Goal: Task Accomplishment & Management: Manage account settings

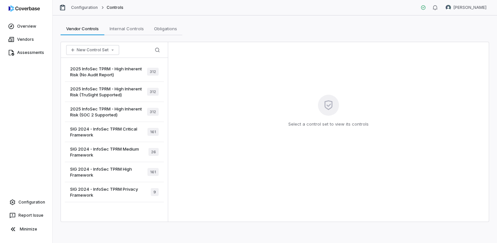
click at [111, 71] on span "2025 InfoSec TPRM - High Inherent Risk (No Audit Report)" at bounding box center [108, 72] width 77 height 12
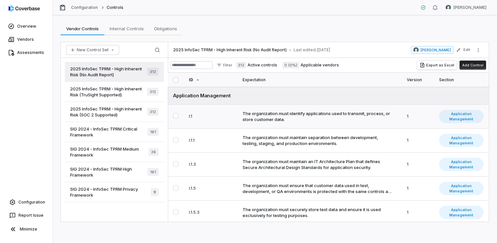
click at [291, 113] on div "The organization must identify applications used to transmit, process, or store…" at bounding box center [318, 117] width 151 height 12
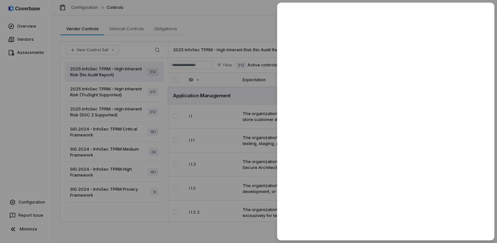
click at [244, 96] on div at bounding box center [248, 121] width 497 height 243
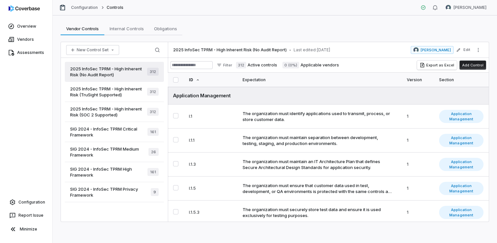
click at [82, 91] on span "2025 InfoSec TPRM - High Inherent Risk (TruSight Supported)" at bounding box center [108, 92] width 77 height 12
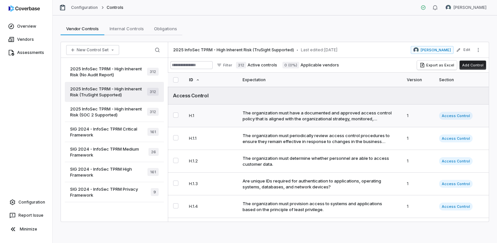
click at [280, 112] on div "The organization must have a documented and approved access control policy that…" at bounding box center [318, 116] width 151 height 12
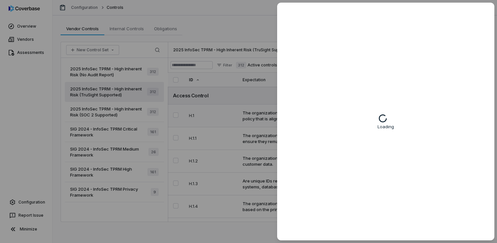
type textarea "*"
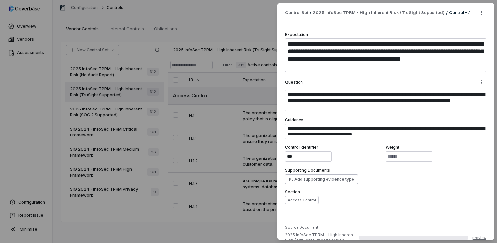
click at [224, 97] on div "**********" at bounding box center [248, 121] width 497 height 243
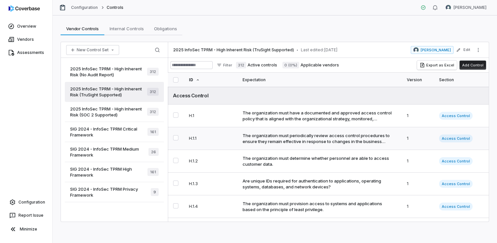
click at [269, 140] on div "The organization must periodically review access control procedures to ensure t…" at bounding box center [318, 139] width 151 height 12
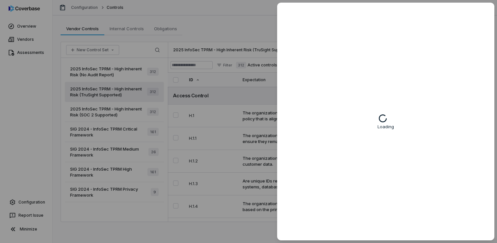
click at [457, 28] on div "Loading" at bounding box center [385, 122] width 217 height 238
click at [442, 11] on div "Loading" at bounding box center [385, 122] width 217 height 238
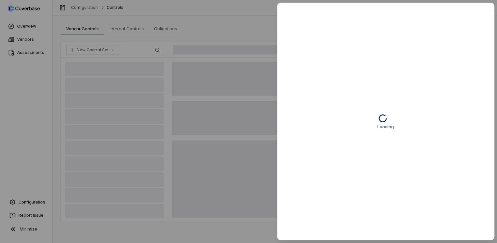
click at [236, 36] on div "Loading" at bounding box center [248, 121] width 497 height 243
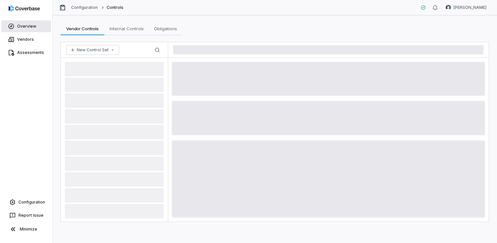
click at [19, 26] on link "Overview" at bounding box center [26, 26] width 50 height 12
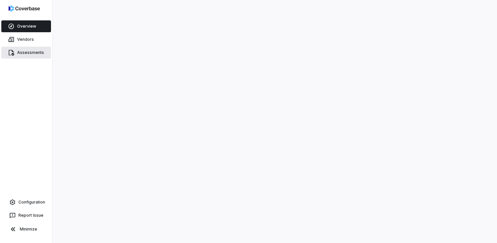
click at [29, 54] on link "Assessments" at bounding box center [26, 53] width 50 height 12
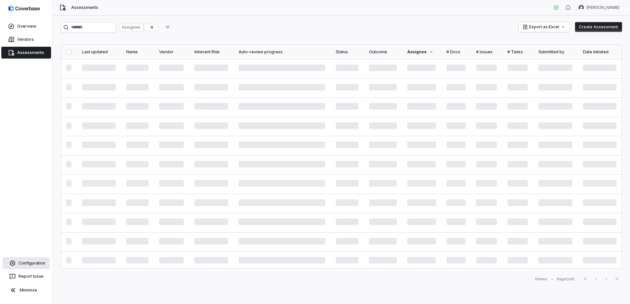
click at [27, 260] on link "Configuration" at bounding box center [26, 264] width 47 height 12
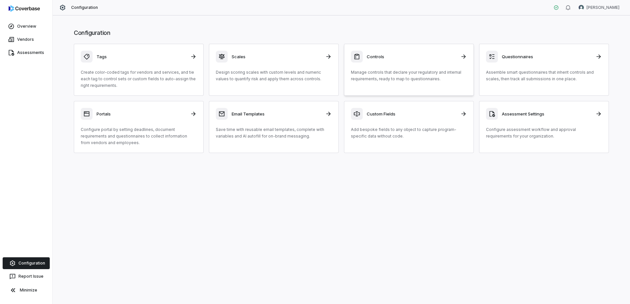
click at [366, 71] on p "Manage controls that declare your regulatory and internal requirements, ready t…" at bounding box center [409, 75] width 116 height 13
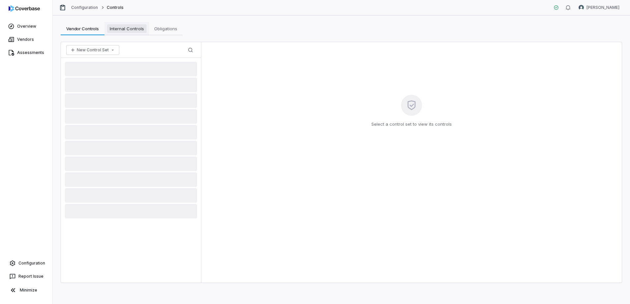
click at [119, 27] on span "Internal Controls" at bounding box center [127, 28] width 40 height 9
click at [164, 29] on span "Obligations" at bounding box center [166, 28] width 28 height 9
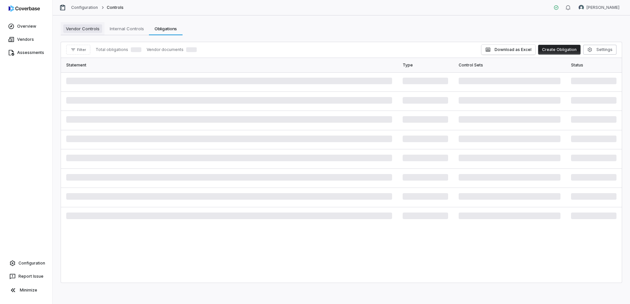
click at [92, 31] on span "Vendor Controls" at bounding box center [82, 28] width 39 height 9
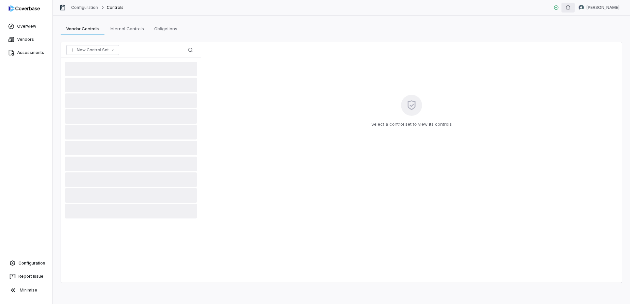
click at [575, 8] on button "button" at bounding box center [567, 8] width 13 height 10
click at [565, 7] on div "Configuration Controls Curtis Nohl" at bounding box center [341, 7] width 577 height 15
click at [559, 9] on icon at bounding box center [555, 7] width 5 height 5
click at [543, 10] on div "Configuration Controls Curtis Nohl" at bounding box center [341, 7] width 577 height 15
drag, startPoint x: 143, startPoint y: 29, endPoint x: 148, endPoint y: 28, distance: 5.0
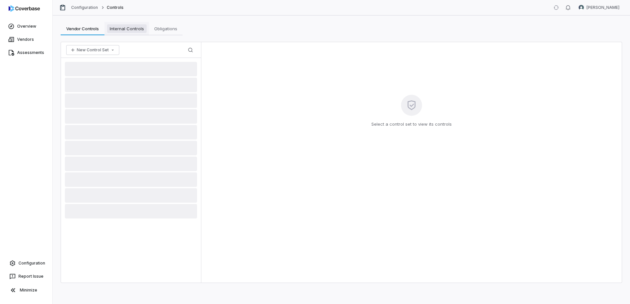
click at [144, 28] on span "Internal Controls" at bounding box center [127, 28] width 40 height 9
click at [165, 27] on span "Obligations" at bounding box center [166, 28] width 28 height 9
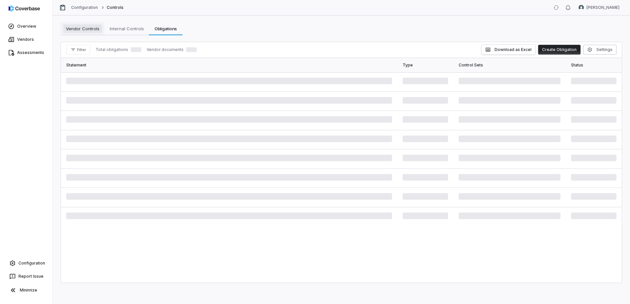
click at [84, 31] on span "Vendor Controls" at bounding box center [82, 28] width 39 height 9
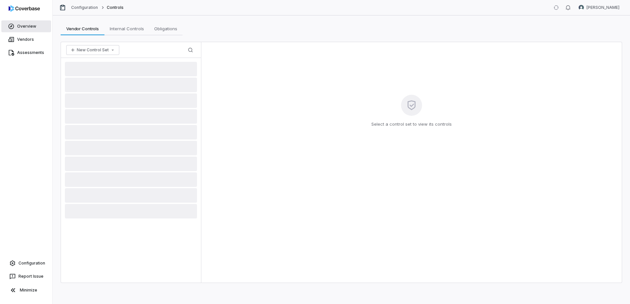
click at [23, 27] on link "Overview" at bounding box center [26, 26] width 50 height 12
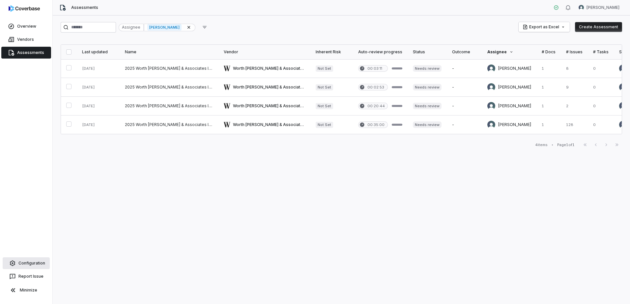
click at [43, 261] on link "Configuration" at bounding box center [26, 264] width 47 height 12
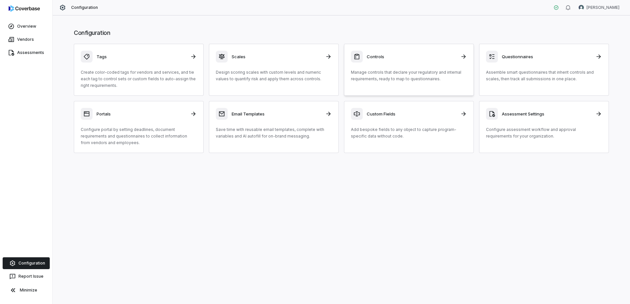
click at [381, 85] on link "Controls Manage controls that declare your regulatory and internal requirements…" at bounding box center [409, 70] width 130 height 52
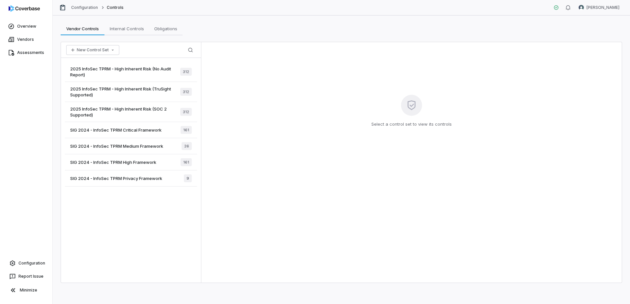
click at [153, 70] on span "2025 InfoSec TPRM - High Inherent Risk (No Audit Report)" at bounding box center [125, 72] width 110 height 12
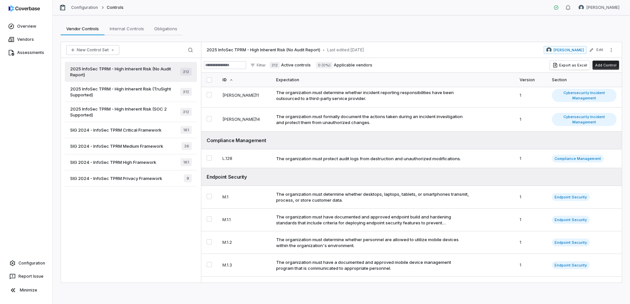
scroll to position [5132, 0]
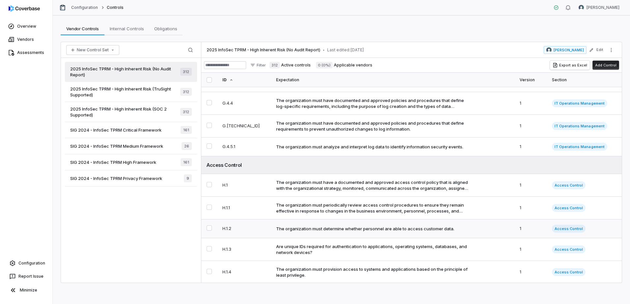
click at [312, 226] on div "The organization must determine whether personnel are able to access customer d…" at bounding box center [365, 229] width 178 height 6
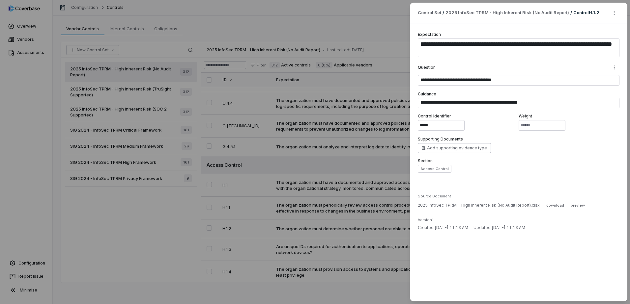
click at [378, 21] on div "**********" at bounding box center [315, 152] width 630 height 304
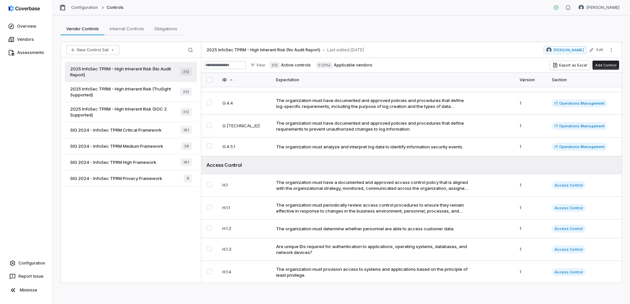
click at [136, 92] on span "2025 InfoSec TPRM - High Inherent Risk (TruSight Supported)" at bounding box center [125, 92] width 110 height 12
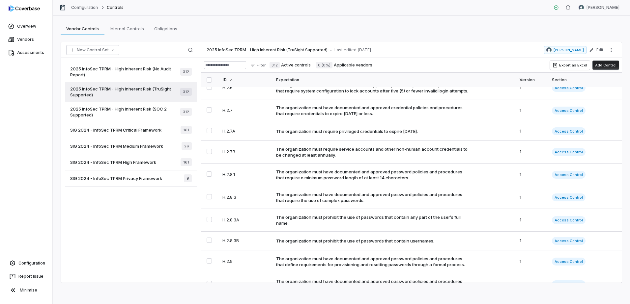
scroll to position [461, 0]
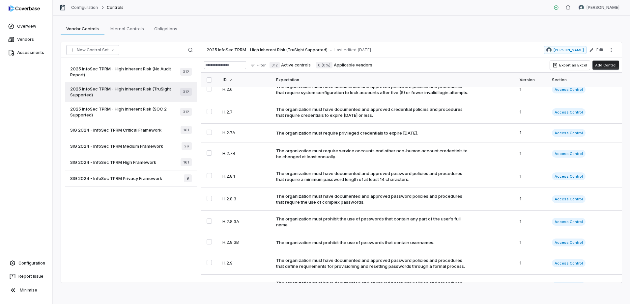
click at [151, 250] on div "2025 InfoSec TPRM - High Inherent Risk (No Audit Report) 312 2025 InfoSec TPRM …" at bounding box center [131, 170] width 140 height 225
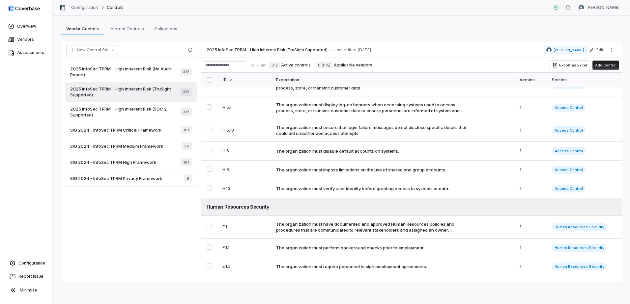
click at [129, 251] on div "2025 InfoSec TPRM - High Inherent Risk (No Audit Report) 312 2025 InfoSec TPRM …" at bounding box center [131, 170] width 140 height 225
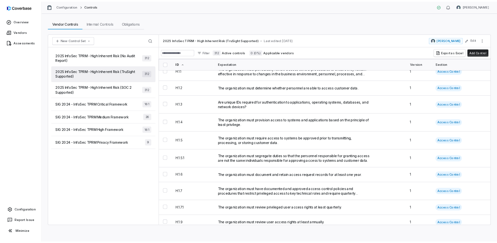
scroll to position [0, 0]
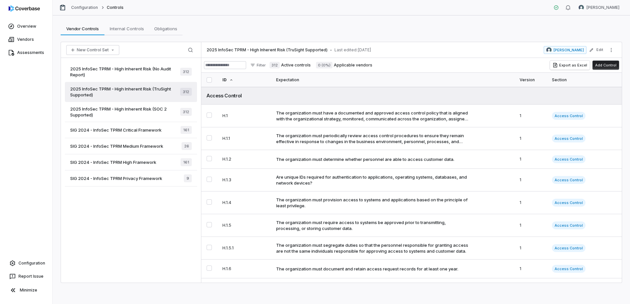
click at [127, 218] on div "2025 InfoSec TPRM - High Inherent Risk (No Audit Report) 312 2025 InfoSec TPRM …" at bounding box center [131, 170] width 140 height 225
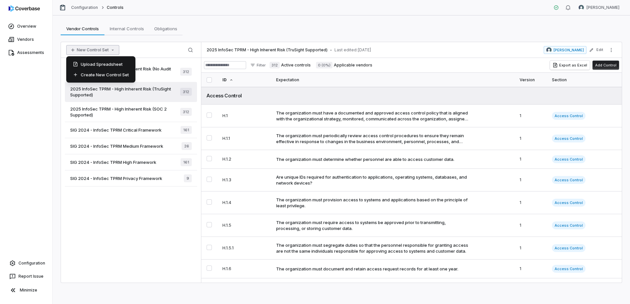
click at [99, 50] on button "New Control Set" at bounding box center [92, 50] width 53 height 10
click at [126, 263] on div "2025 InfoSec TPRM - High Inherent Risk (No Audit Report) 312 2025 InfoSec TPRM …" at bounding box center [131, 170] width 140 height 225
click at [110, 53] on button "New Control Set" at bounding box center [92, 50] width 53 height 10
click at [106, 65] on div "Upload Spreadsheet" at bounding box center [101, 64] width 64 height 11
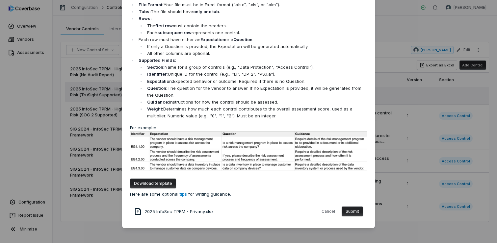
scroll to position [39, 0]
click at [352, 212] on button "Submit" at bounding box center [352, 212] width 21 height 10
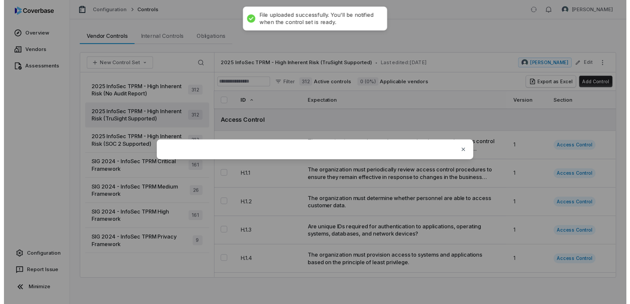
scroll to position [0, 0]
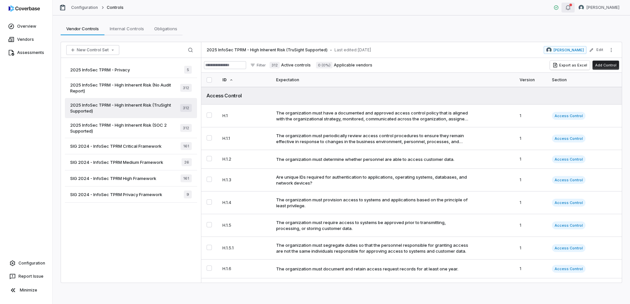
click at [575, 7] on button "button" at bounding box center [567, 8] width 13 height 10
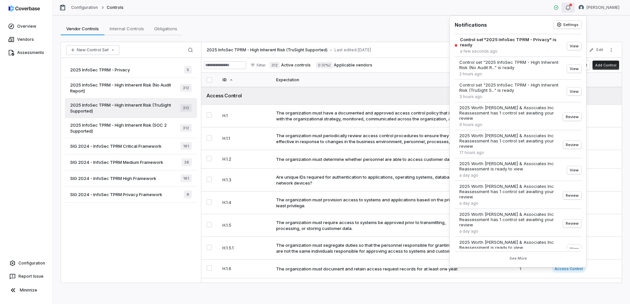
click at [124, 67] on span "2025 InfoSec TPRM - Privacy" at bounding box center [100, 70] width 60 height 6
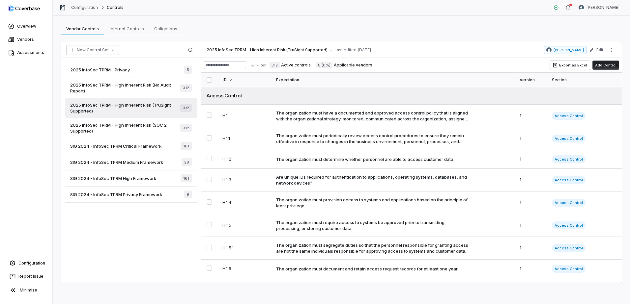
click at [122, 69] on span "2025 InfoSec TPRM - Privacy" at bounding box center [100, 70] width 60 height 6
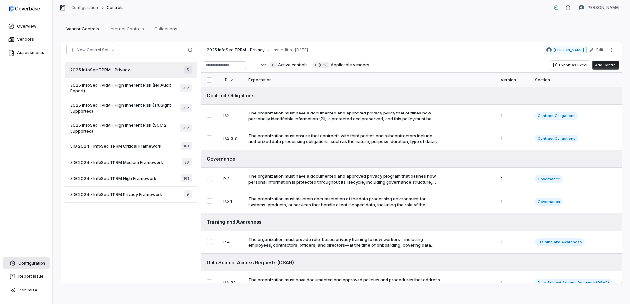
click at [33, 264] on link "Configuration" at bounding box center [26, 264] width 47 height 12
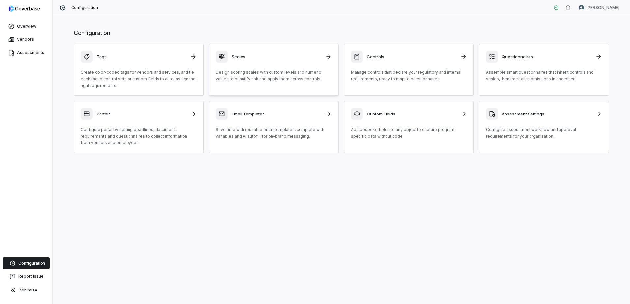
click at [265, 79] on p "Design scoring scales with custom levels and numeric values to quantify risk an…" at bounding box center [274, 75] width 116 height 13
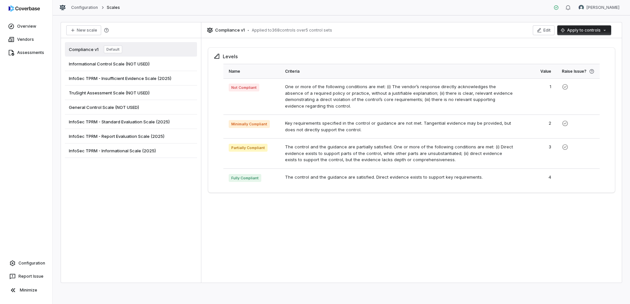
click at [127, 120] on span "InfoSec TPRM - Standard Evaluation Scale (2025)" at bounding box center [119, 122] width 101 height 6
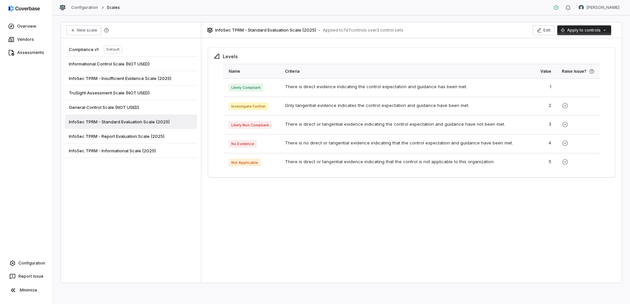
click at [583, 31] on html "Overview Vendors Assessments Configuration Report Issue Minimize Configuration …" at bounding box center [315, 152] width 630 height 304
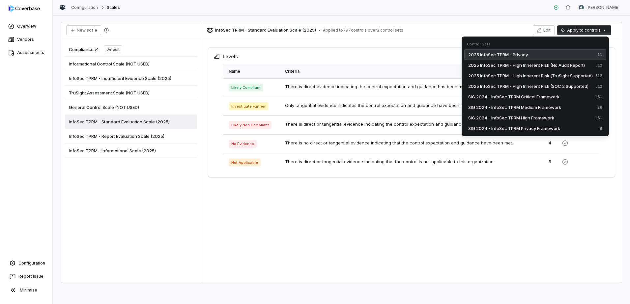
click at [532, 54] on div "2025 InfoSec TPRM - Privacy 11" at bounding box center [535, 54] width 142 height 11
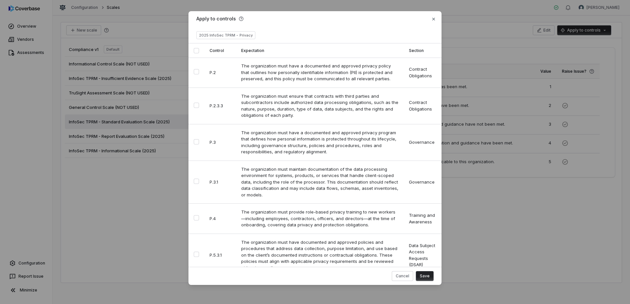
click at [197, 51] on button "Select all" at bounding box center [196, 50] width 5 height 5
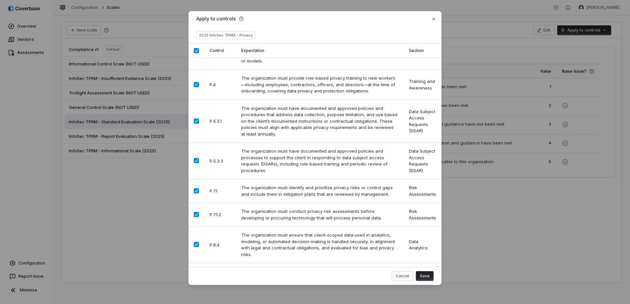
scroll to position [167, 0]
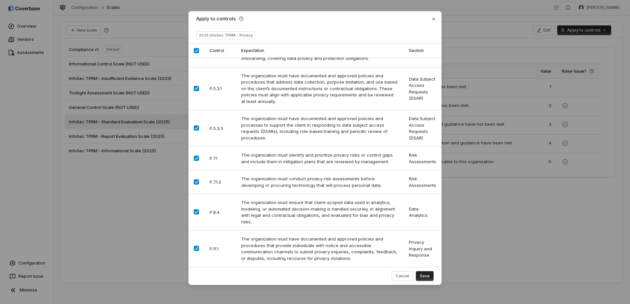
click at [426, 276] on button "Save" at bounding box center [425, 276] width 18 height 10
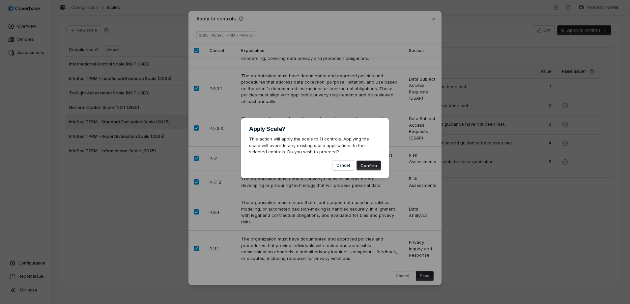
click at [376, 167] on button "Confirm" at bounding box center [368, 166] width 24 height 10
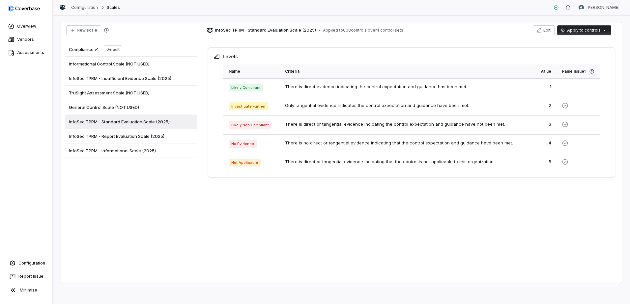
click at [329, 234] on div "Levels Name Criteria Value Raise Issue? Likely Compliant There is direct eviden…" at bounding box center [411, 162] width 420 height 242
click at [34, 261] on link "Configuration" at bounding box center [26, 264] width 47 height 12
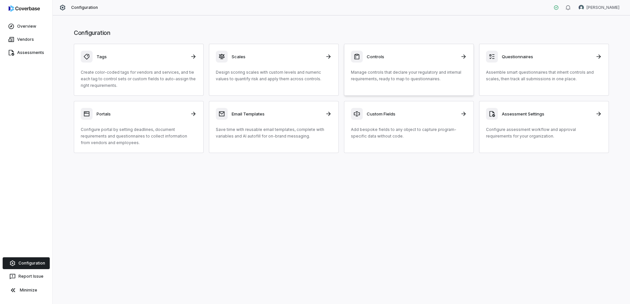
click at [419, 80] on p "Manage controls that declare your regulatory and internal requirements, ready t…" at bounding box center [409, 75] width 116 height 13
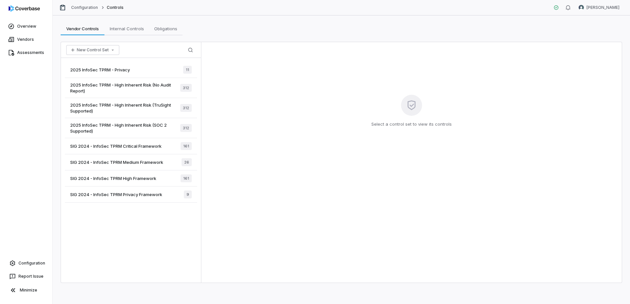
click at [519, 99] on div "Select a control set to view its controls" at bounding box center [411, 162] width 420 height 241
